Goal: Task Accomplishment & Management: Complete application form

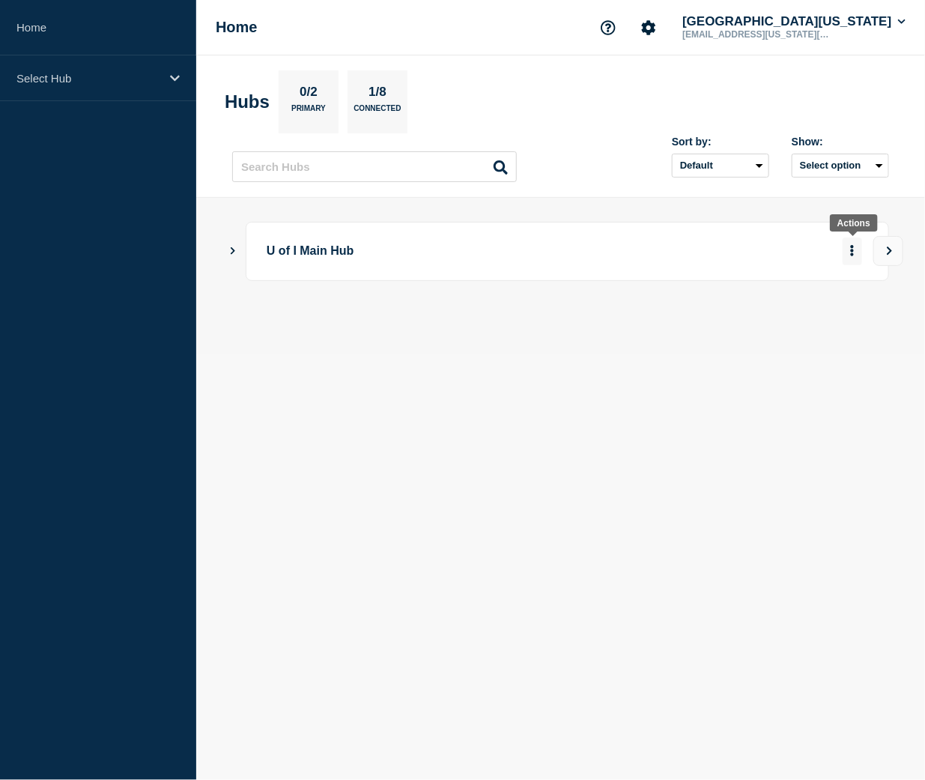
click at [855, 252] on button "More actions" at bounding box center [852, 252] width 19 height 28
drag, startPoint x: 886, startPoint y: 250, endPoint x: 371, endPoint y: 267, distance: 515.8
click at [400, 302] on div "U of I Main Hub" at bounding box center [560, 276] width 657 height 109
click at [230, 251] on icon "Show Connected Hubs" at bounding box center [233, 250] width 10 height 7
click at [850, 333] on button "More actions" at bounding box center [852, 326] width 19 height 28
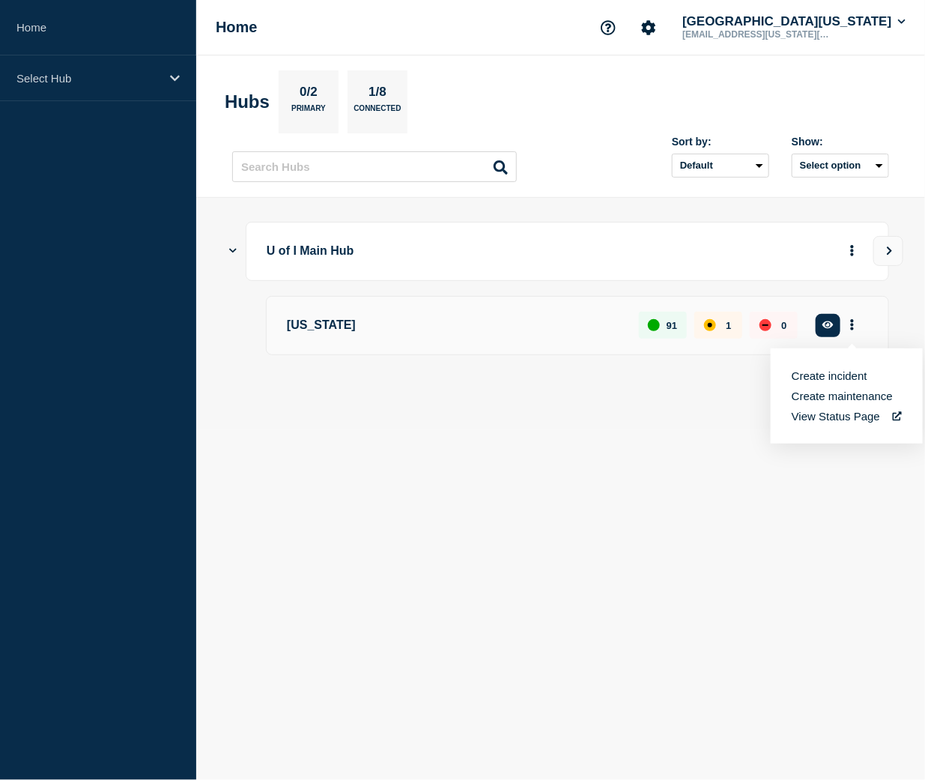
click at [815, 402] on button "Create maintenance" at bounding box center [842, 396] width 101 height 13
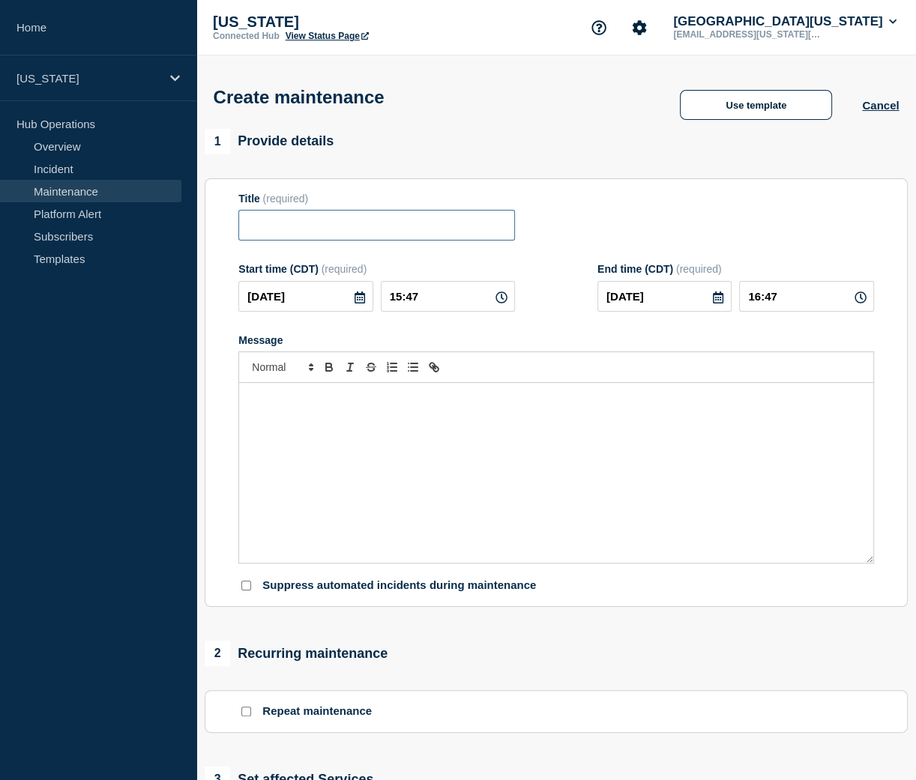
click at [267, 220] on input "Title" at bounding box center [376, 225] width 277 height 31
paste input "Moodle Scheduled Maintenance"
type input "Moodle Scheduled Maintenance"
click at [381, 474] on div "Message" at bounding box center [556, 473] width 634 height 180
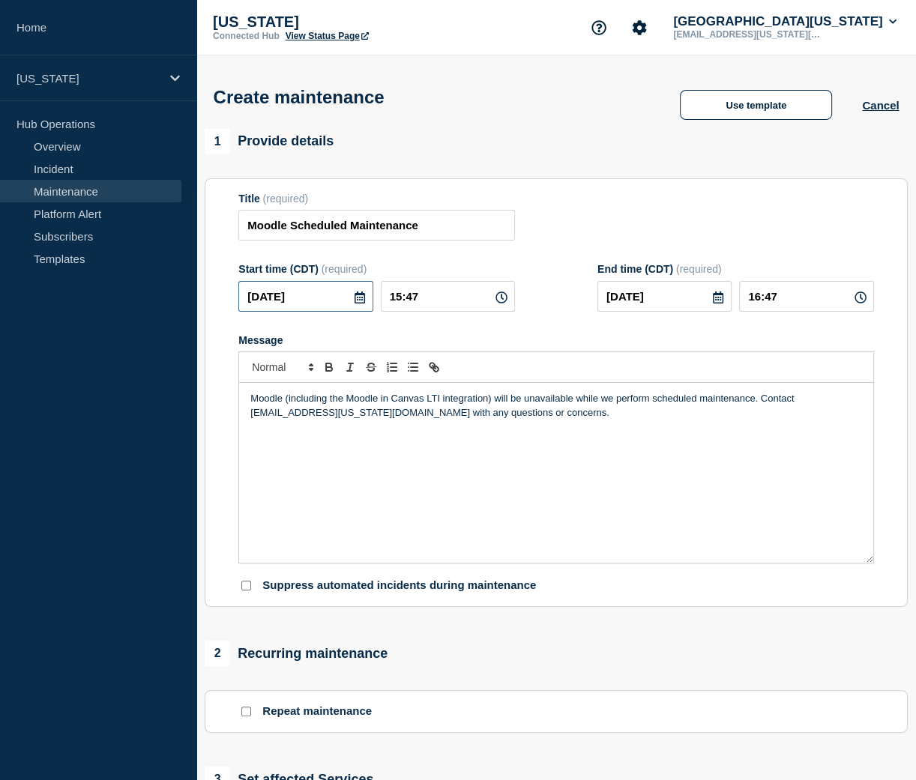
click at [329, 312] on input "[DATE]" at bounding box center [305, 296] width 134 height 31
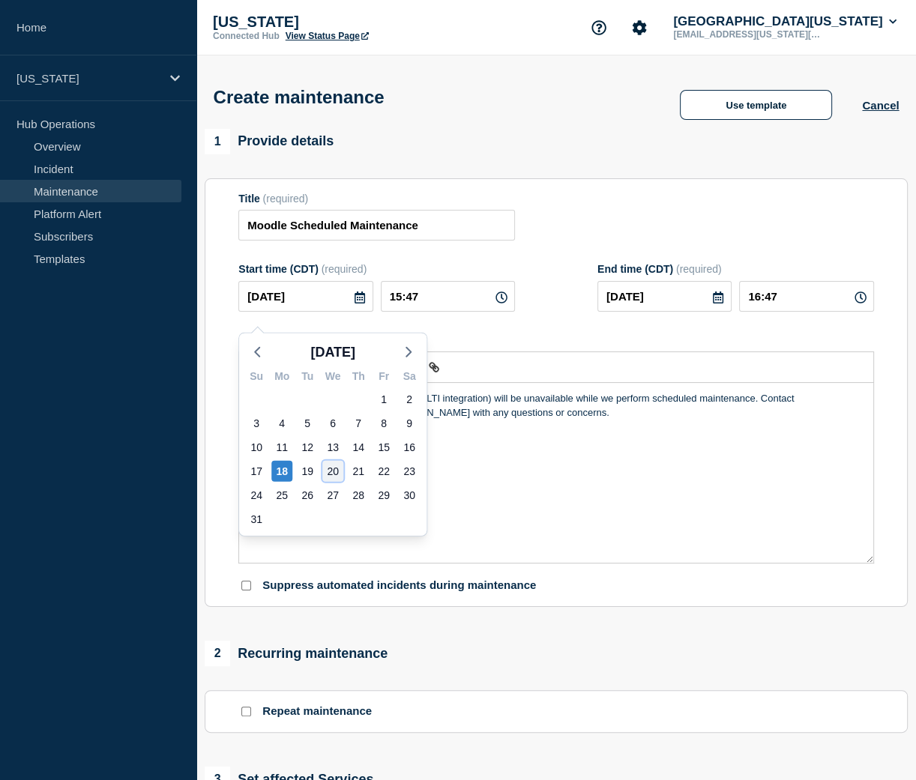
click at [327, 471] on div "20" at bounding box center [332, 471] width 21 height 21
type input "[DATE]"
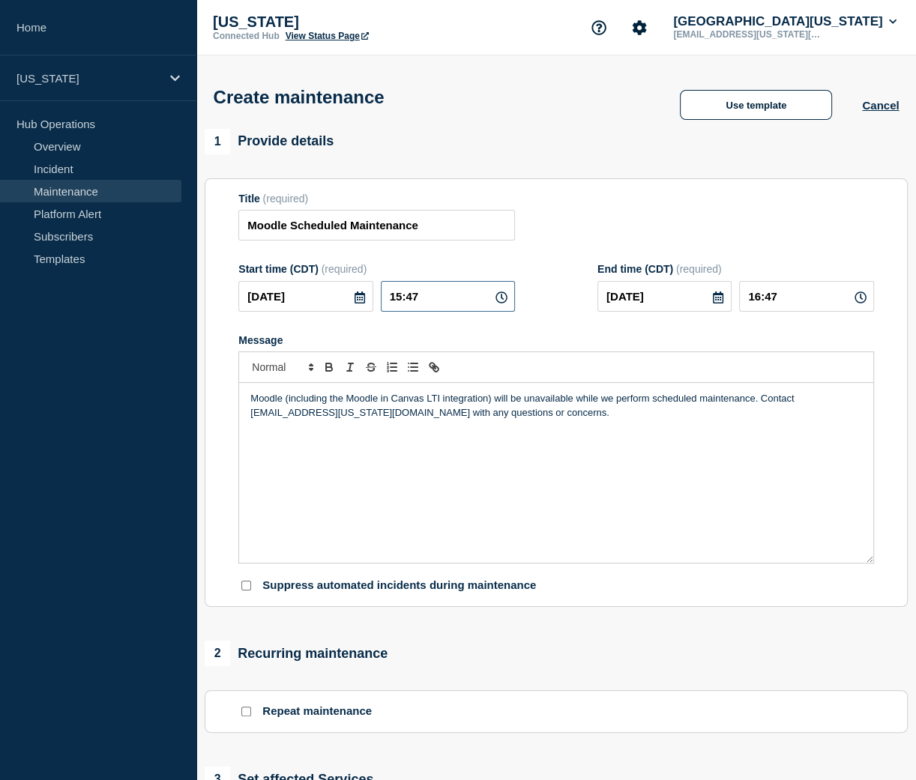
click at [398, 306] on input "15:47" at bounding box center [448, 296] width 134 height 31
click at [400, 306] on input "15:47" at bounding box center [448, 296] width 134 height 31
type input "05:47"
type input "06:47"
type input "05:00"
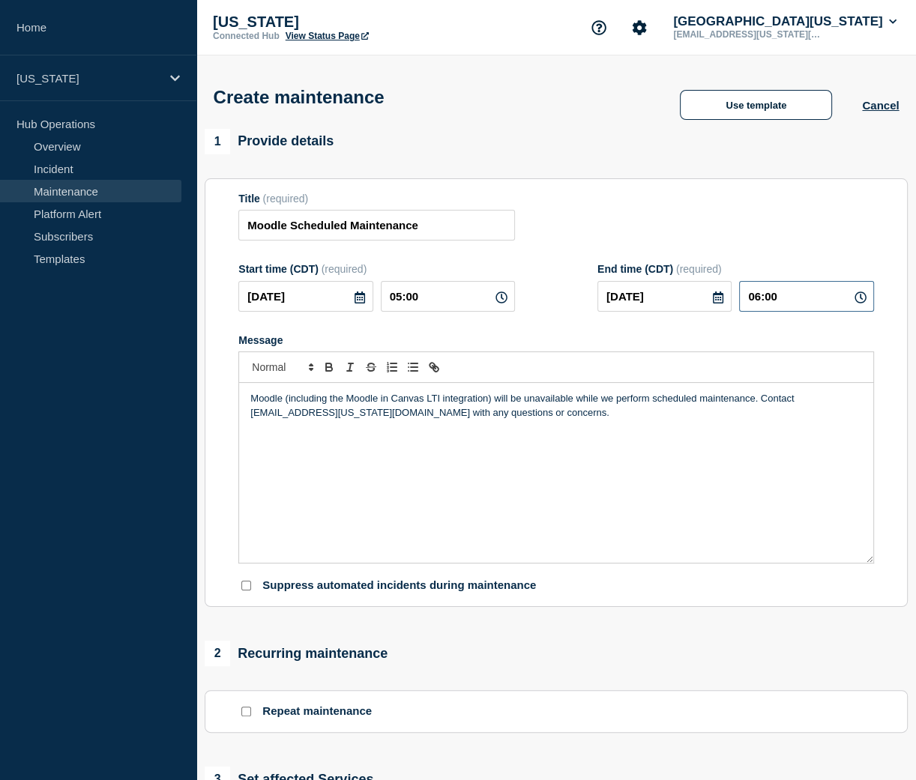
click at [758, 303] on input "06:00" at bounding box center [806, 296] width 134 height 31
type input "08:00"
click at [444, 468] on div "Moodle (including the Moodle in Canvas LTI integration) will be unavailable whi…" at bounding box center [556, 473] width 634 height 180
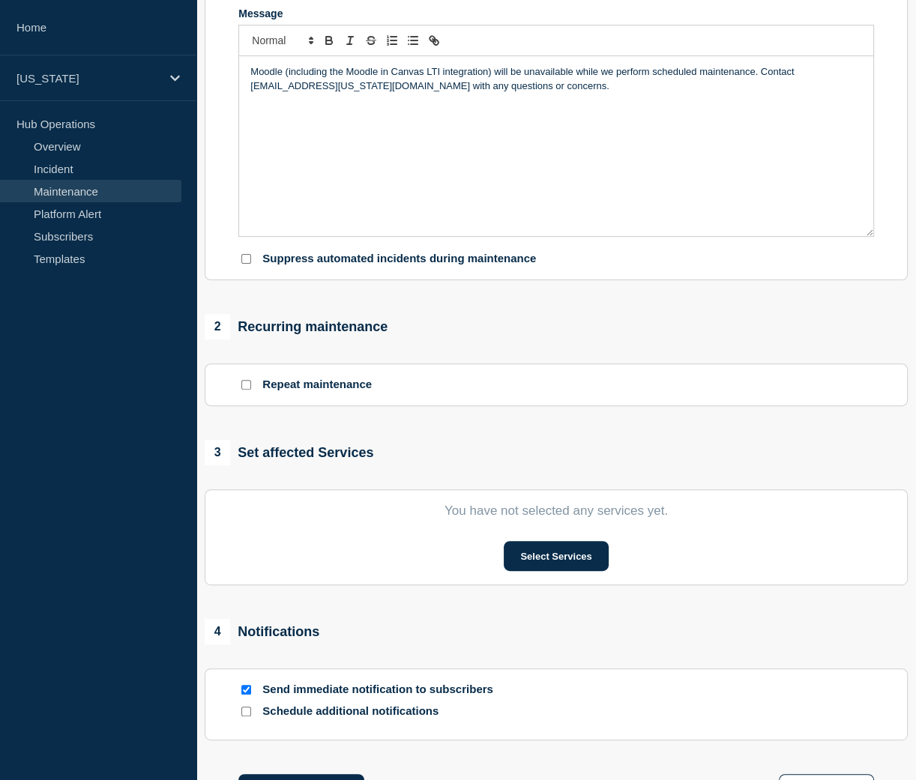
scroll to position [402, 0]
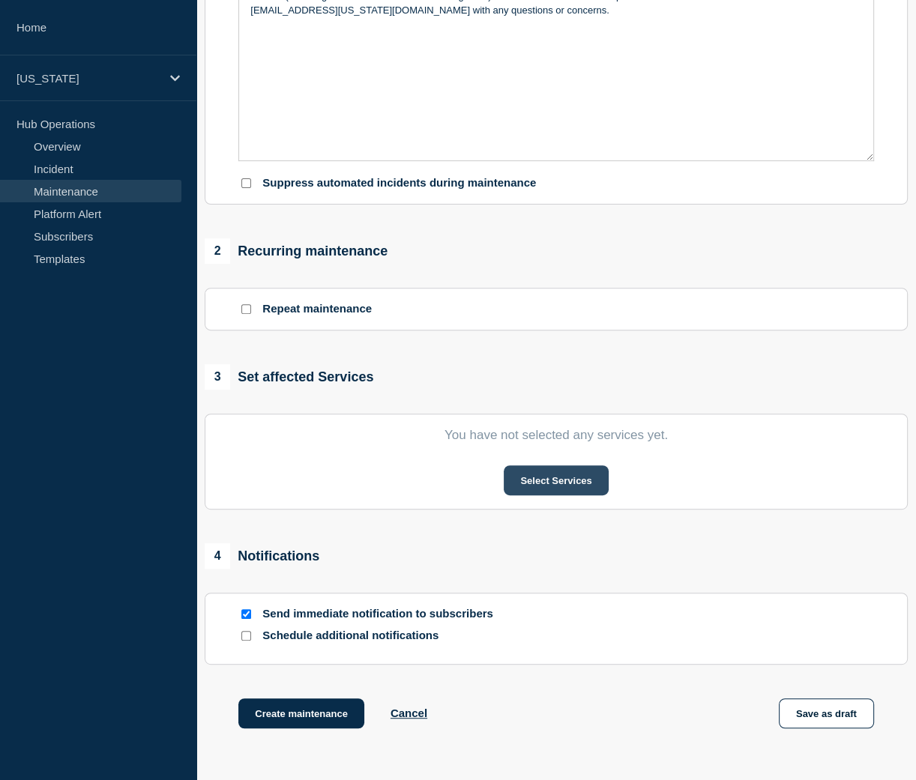
click at [530, 495] on button "Select Services" at bounding box center [556, 480] width 104 height 30
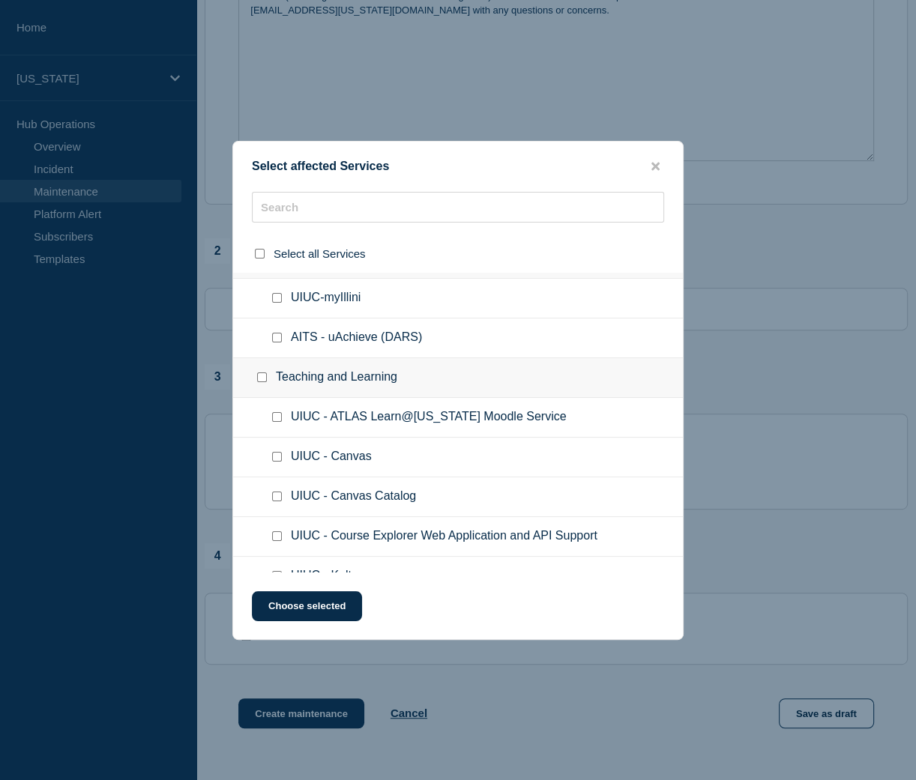
scroll to position [4129, 0]
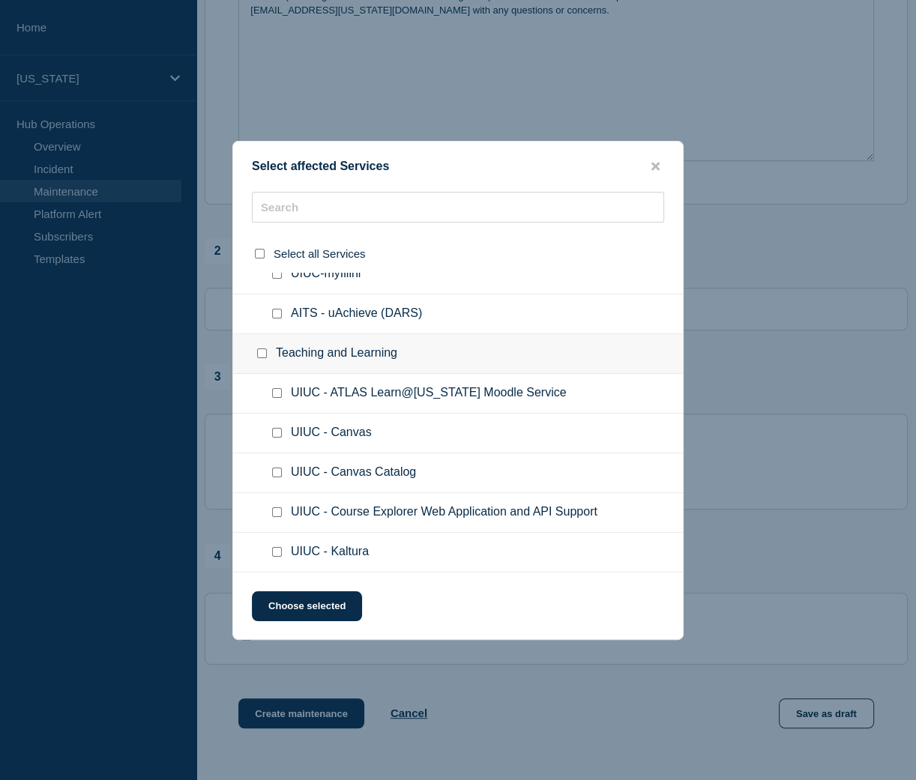
click at [277, 388] on input "UIUC - ATLAS Learn@Illinois Moodle Service checkbox" at bounding box center [277, 393] width 10 height 10
checkbox input "true"
click at [303, 604] on button "Choose selected" at bounding box center [307, 606] width 110 height 30
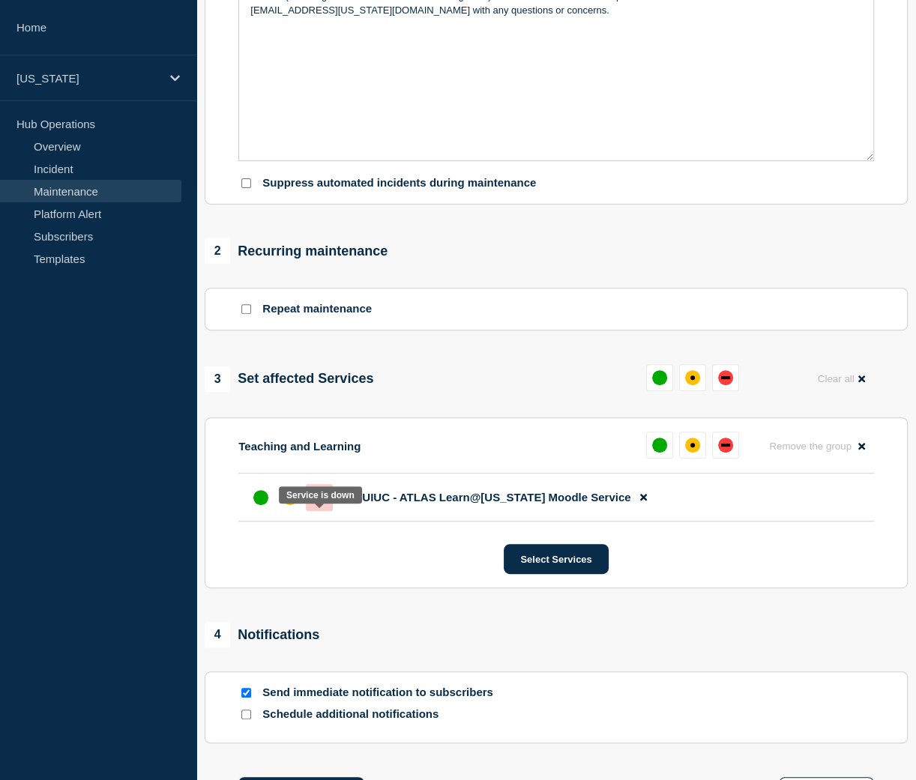
click at [324, 511] on div at bounding box center [319, 497] width 27 height 27
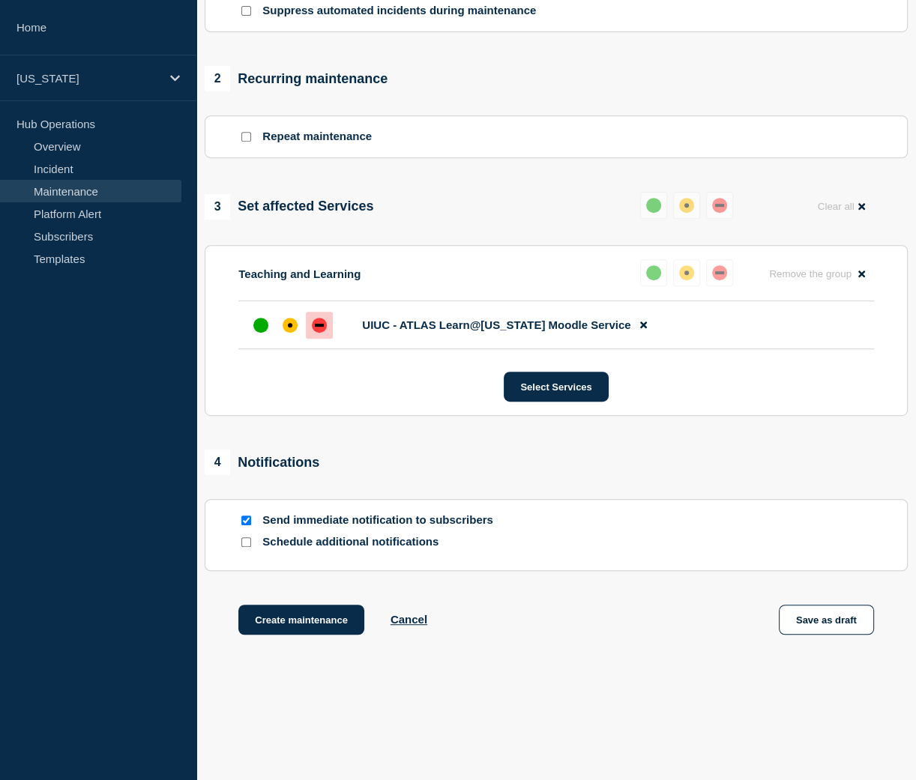
scroll to position [630, 0]
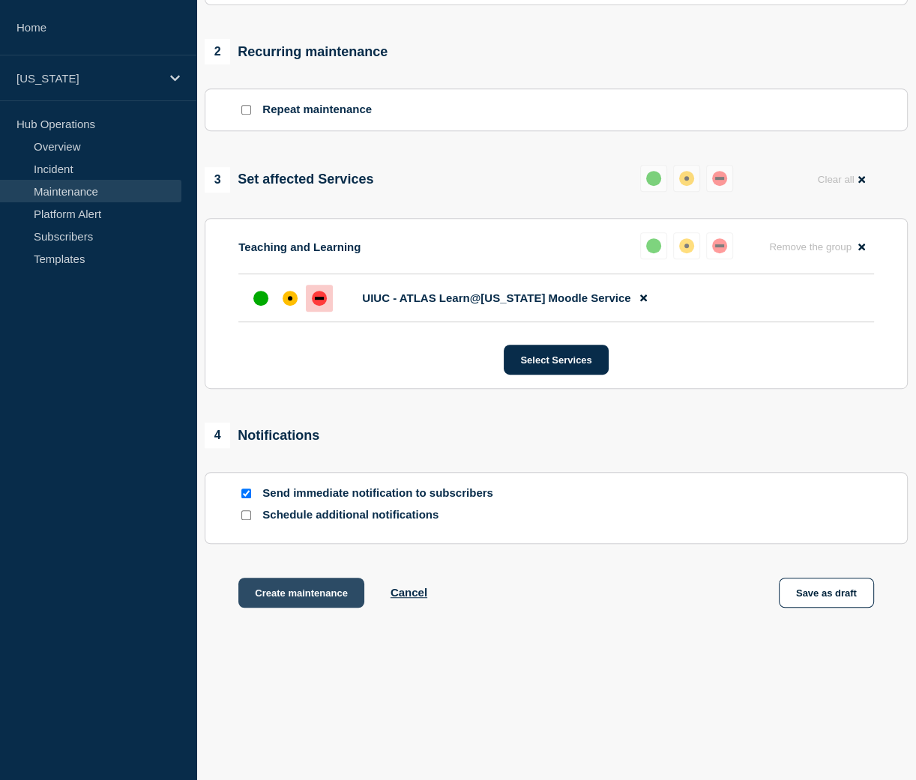
click at [302, 598] on button "Create maintenance" at bounding box center [301, 593] width 126 height 30
